Goal: Navigation & Orientation: Find specific page/section

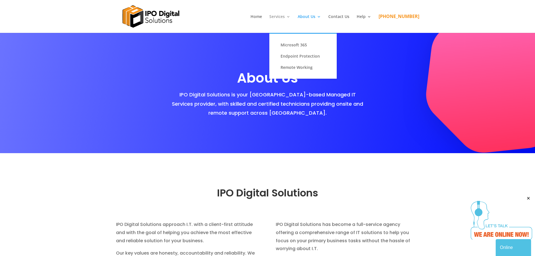
click at [290, 17] on link "Services" at bounding box center [279, 24] width 21 height 18
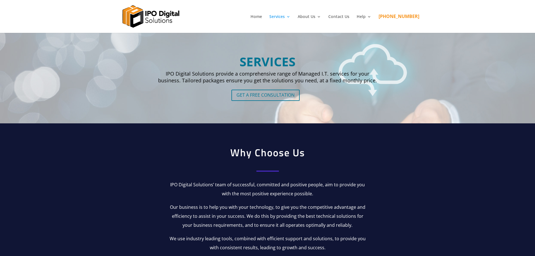
click at [262, 17] on link "Home" at bounding box center [256, 24] width 12 height 18
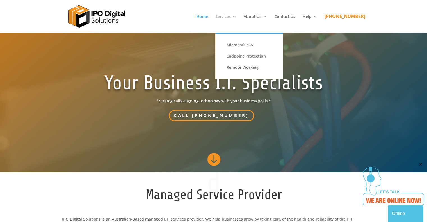
click at [234, 18] on link "Services" at bounding box center [225, 24] width 21 height 18
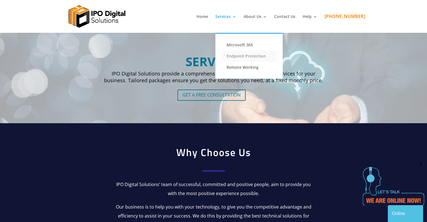
click at [255, 56] on link "Endpoint Protection" at bounding box center [249, 56] width 56 height 11
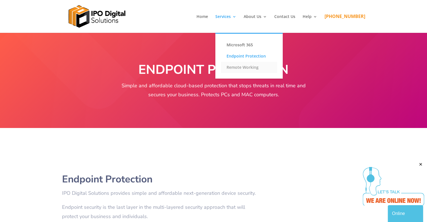
click at [252, 69] on link "Remote Working" at bounding box center [249, 67] width 56 height 11
